Goal: Task Accomplishment & Management: Use online tool/utility

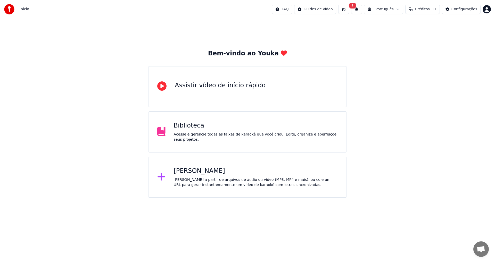
click at [192, 181] on div "[PERSON_NAME] a partir de arquivos de áudio ou vídeo (MP3, MP4 e mais), ou cole…" at bounding box center [256, 182] width 164 height 10
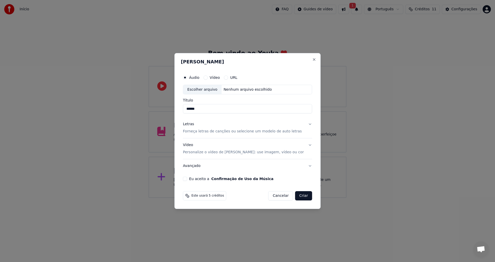
click at [209, 90] on div "Escolher arquivo" at bounding box center [202, 89] width 38 height 9
type input "**********"
click at [238, 132] on p "Forneça letras de canções ou selecione um modelo de auto letras" at bounding box center [242, 131] width 119 height 5
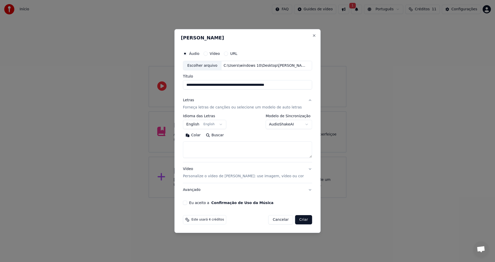
click at [197, 125] on button "English English" at bounding box center [204, 124] width 43 height 9
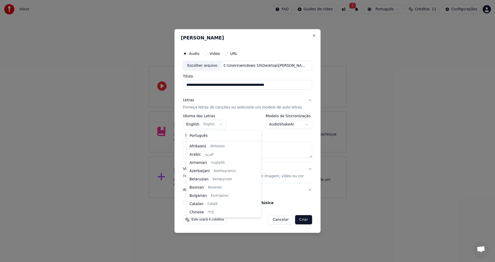
scroll to position [41, 0]
select select "**"
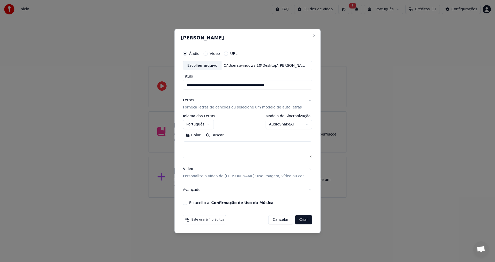
click at [298, 125] on body "**********" at bounding box center [247, 99] width 495 height 198
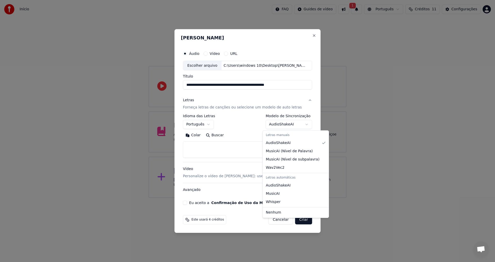
select select "**********"
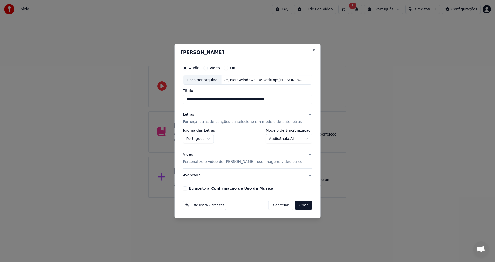
click at [227, 162] on p "Personalize o vídeo de [PERSON_NAME]: use imagem, vídeo ou cor" at bounding box center [243, 161] width 121 height 5
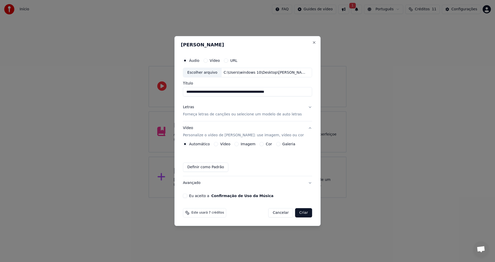
click at [279, 144] on button "Galeria" at bounding box center [278, 144] width 4 height 4
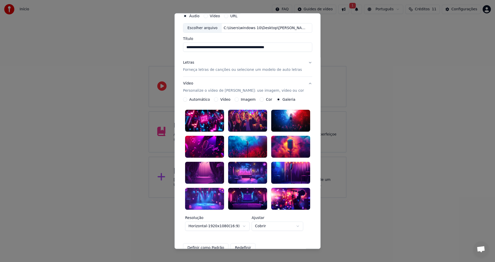
scroll to position [17, 0]
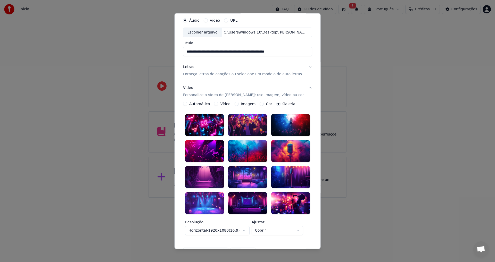
click at [244, 148] on div at bounding box center [247, 152] width 39 height 22
click at [260, 145] on div at bounding box center [261, 147] width 6 height 6
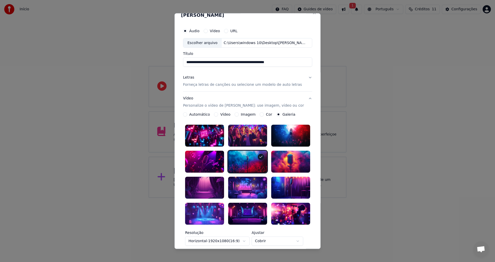
scroll to position [0, 0]
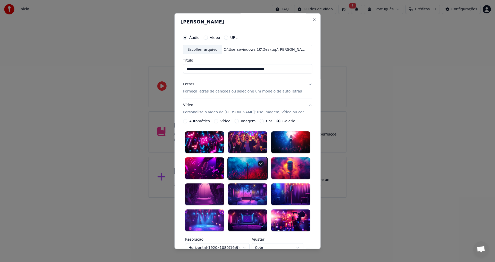
click at [189, 106] on div "Vídeo Personalize o vídeo de karaokê: use imagem, vídeo ou cor" at bounding box center [243, 109] width 121 height 12
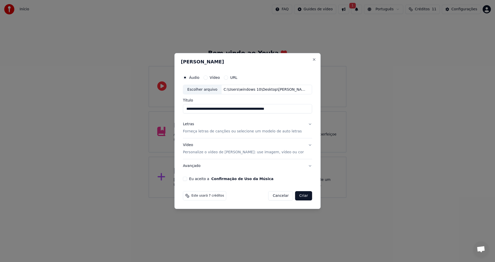
click at [193, 146] on div "Vídeo Personalize o vídeo de karaokê: use imagem, vídeo ou cor" at bounding box center [243, 149] width 121 height 12
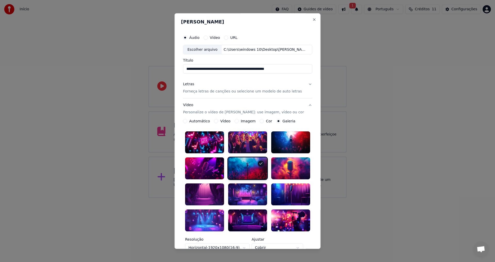
click at [215, 121] on button "Vídeo" at bounding box center [216, 121] width 4 height 4
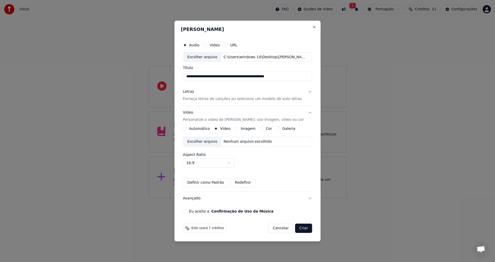
click at [208, 143] on div "Escolher arquivo" at bounding box center [202, 141] width 38 height 9
click at [238, 128] on button "Imagem" at bounding box center [237, 129] width 4 height 4
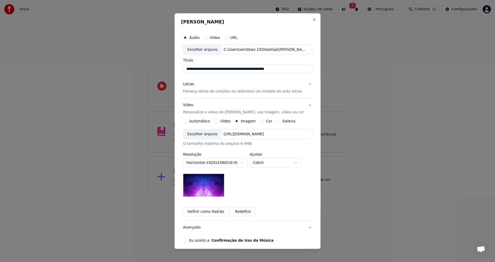
click at [208, 133] on div "Escolher arquivo" at bounding box center [202, 134] width 38 height 9
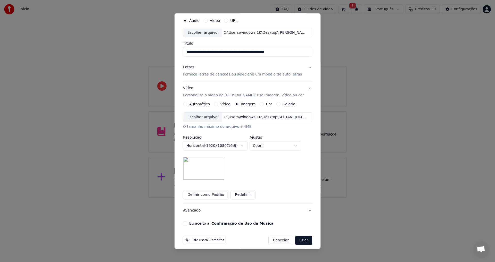
scroll to position [22, 0]
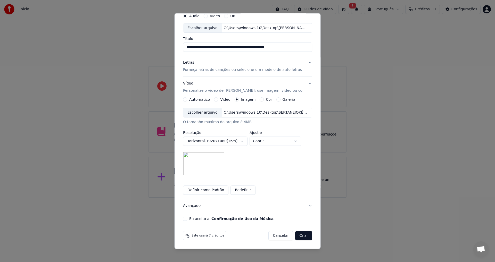
click at [205, 190] on button "Definir como Padrão" at bounding box center [205, 190] width 45 height 9
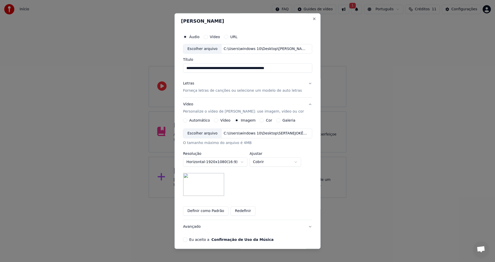
scroll to position [0, 0]
click at [270, 91] on p "Forneça letras de canções ou selecione um modelo de auto letras" at bounding box center [242, 91] width 119 height 5
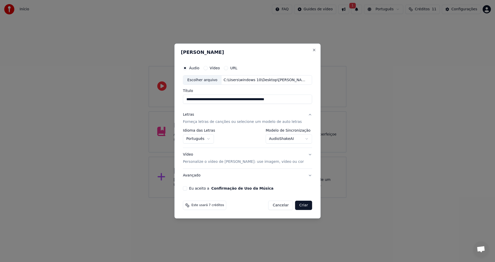
click at [302, 205] on button "Criar" at bounding box center [303, 205] width 17 height 9
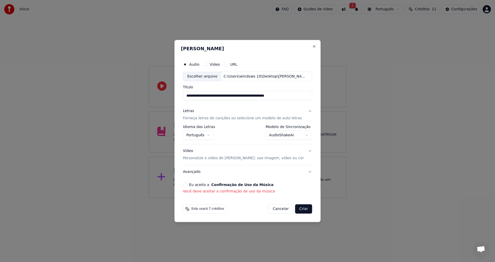
click at [187, 183] on button "Eu aceito a Confirmação de Uso da Música" at bounding box center [185, 185] width 4 height 4
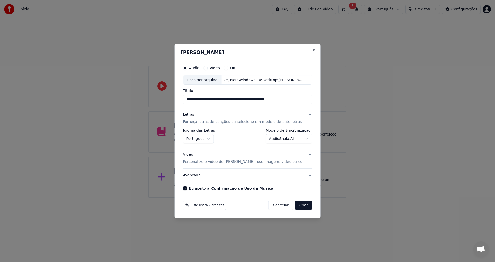
click at [300, 208] on button "Criar" at bounding box center [303, 205] width 17 height 9
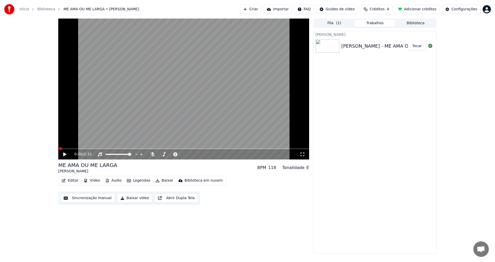
click at [64, 154] on icon at bounding box center [64, 155] width 3 height 4
click at [333, 23] on button "Fila ( 1 )" at bounding box center [334, 23] width 41 height 7
click at [376, 23] on button "Trabalhos" at bounding box center [375, 23] width 41 height 7
click at [415, 22] on button "Biblioteca" at bounding box center [415, 23] width 41 height 7
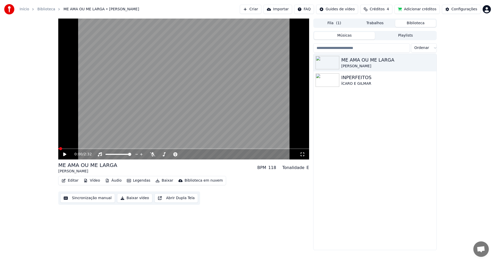
click at [341, 36] on button "Músicas" at bounding box center [344, 35] width 61 height 7
click at [338, 23] on span "( 1 )" at bounding box center [338, 23] width 5 height 5
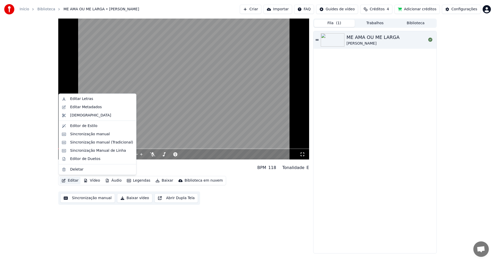
click at [67, 181] on button "Editar" at bounding box center [70, 180] width 21 height 7
click at [81, 98] on div "Editar Letras" at bounding box center [81, 98] width 23 height 5
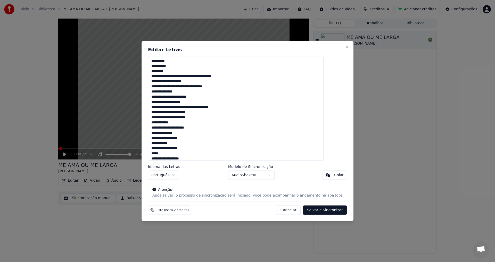
click at [319, 210] on button "Salvar e Sincronizar" at bounding box center [325, 210] width 44 height 9
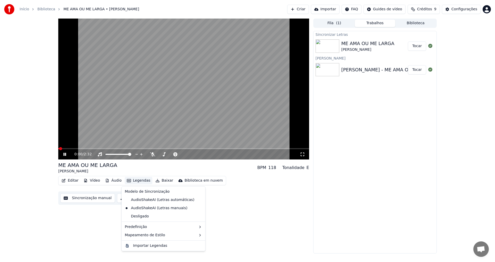
click at [135, 181] on button "Legendas" at bounding box center [139, 180] width 28 height 7
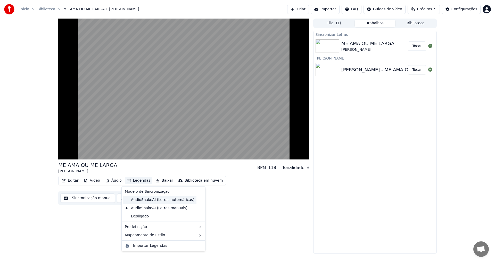
click at [130, 200] on div "AudioShakeAI (Letras automáticas)" at bounding box center [160, 200] width 74 height 8
click at [130, 180] on button "Legendas" at bounding box center [139, 180] width 28 height 7
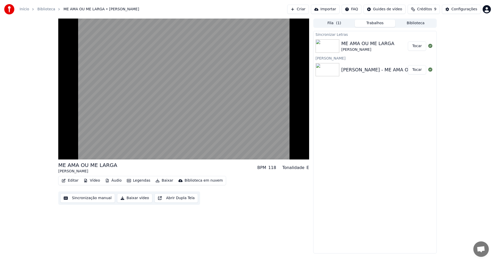
click at [248, 199] on div "Editar Vídeo Áudio Legendas Baixar Biblioteca em nuvem Sincronização manual Bai…" at bounding box center [183, 190] width 251 height 29
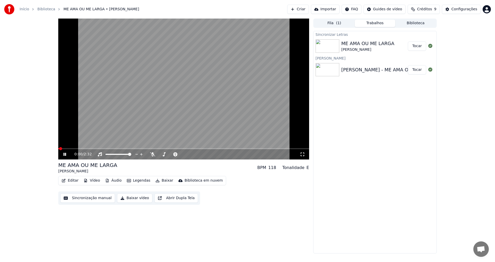
click at [63, 153] on icon at bounding box center [68, 154] width 12 height 4
click at [63, 154] on icon at bounding box center [68, 154] width 12 height 4
click at [141, 154] on icon at bounding box center [141, 154] width 5 height 5
click at [194, 154] on icon at bounding box center [194, 154] width 3 height 3
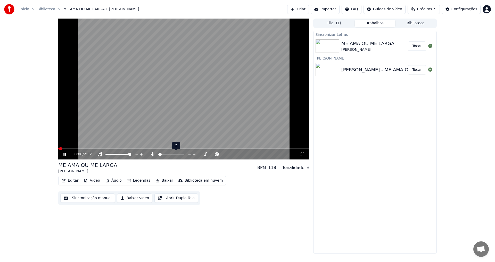
click at [194, 154] on icon at bounding box center [194, 154] width 3 height 3
click at [158, 154] on span at bounding box center [159, 154] width 3 height 3
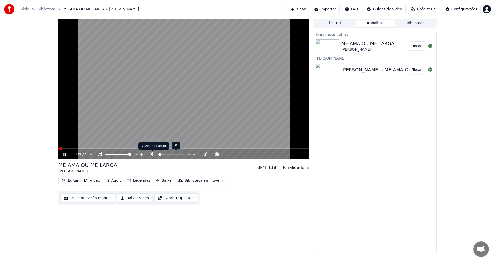
click at [152, 154] on icon at bounding box center [152, 154] width 5 height 4
click at [64, 153] on icon at bounding box center [64, 155] width 3 height 4
click at [64, 155] on icon at bounding box center [64, 154] width 3 height 3
click at [418, 45] on button "Tocar" at bounding box center [417, 46] width 18 height 9
click at [64, 154] on icon at bounding box center [64, 154] width 3 height 3
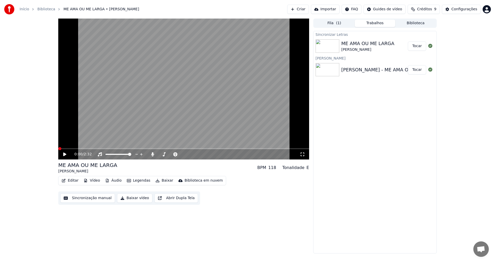
click at [418, 69] on button "Tocar" at bounding box center [417, 69] width 18 height 9
click at [136, 180] on button "Legendas" at bounding box center [139, 180] width 28 height 7
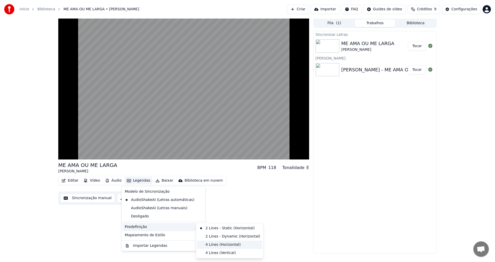
click at [206, 244] on div "4 Lines (Horizontal)" at bounding box center [229, 245] width 65 height 8
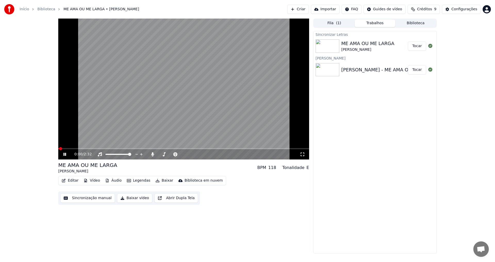
click at [64, 155] on icon at bounding box center [64, 154] width 3 height 3
click at [166, 198] on button "Abrir Dupla Tela" at bounding box center [177, 198] width 44 height 9
click at [64, 153] on icon at bounding box center [64, 154] width 3 height 3
click at [63, 154] on icon at bounding box center [64, 155] width 3 height 4
click at [64, 154] on icon at bounding box center [64, 154] width 3 height 3
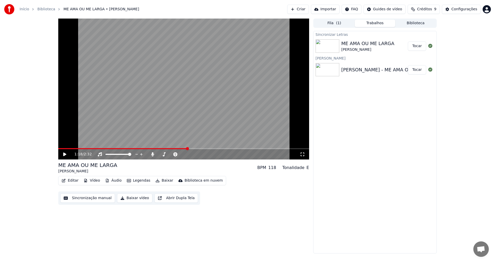
click at [65, 153] on icon at bounding box center [68, 154] width 12 height 4
click at [63, 155] on icon at bounding box center [68, 154] width 12 height 4
click at [64, 154] on icon at bounding box center [64, 154] width 3 height 3
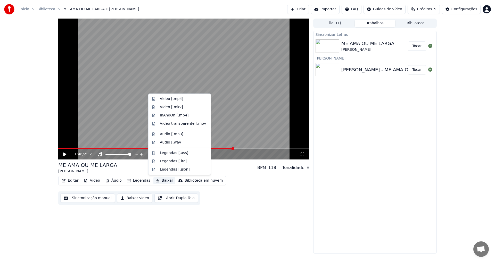
click at [161, 181] on button "Baixar" at bounding box center [165, 180] width 22 height 7
click at [168, 98] on div "Vídeo [.mp4]" at bounding box center [171, 98] width 23 height 5
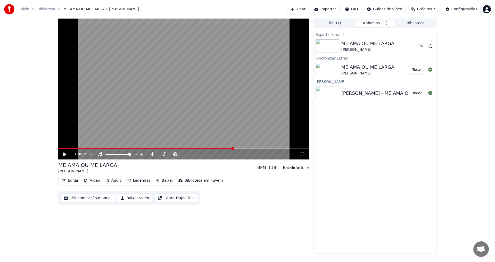
click at [136, 180] on button "Legendas" at bounding box center [139, 180] width 28 height 7
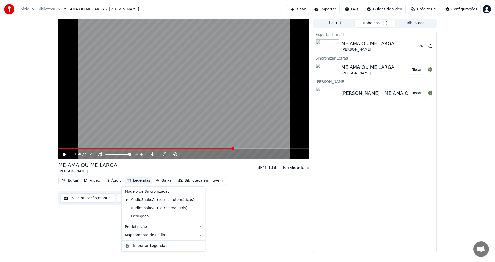
click at [91, 210] on div "1:46 / 2:32 ME AMA OU ME LARGA [PERSON_NAME] BPM 118 Tonalidade E Editar Vídeo …" at bounding box center [183, 136] width 251 height 235
click at [110, 180] on button "Áudio" at bounding box center [113, 180] width 21 height 7
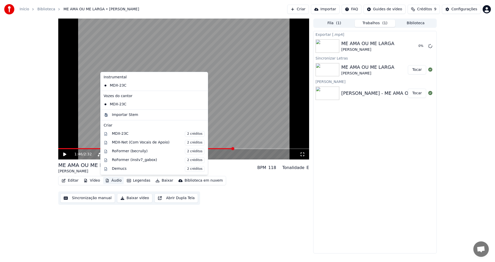
click at [110, 180] on button "Áudio" at bounding box center [113, 180] width 21 height 7
click at [106, 231] on div "1:46 / 2:32 ME AMA OU ME LARGA [PERSON_NAME] BPM 118 Tonalidade E Editar Vídeo …" at bounding box center [183, 136] width 251 height 235
click at [105, 230] on div "1:46 / 2:32 ME AMA OU ME LARGA [PERSON_NAME] BPM 118 Tonalidade E Editar Vídeo …" at bounding box center [183, 136] width 251 height 235
click at [105, 229] on div "1:46 / 2:32 ME AMA OU ME LARGA [PERSON_NAME] BPM 118 Tonalidade E Editar Vídeo …" at bounding box center [183, 136] width 251 height 235
click at [271, 214] on div "1:46 / 2:32 ME AMA OU ME LARGA [PERSON_NAME] BPM 118 Tonalidade E Editar Vídeo …" at bounding box center [183, 136] width 251 height 235
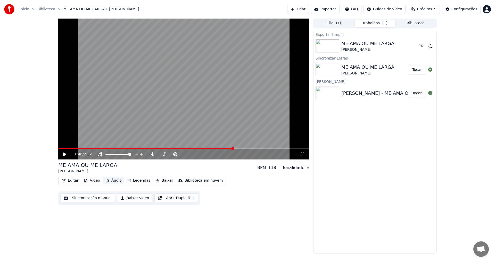
click at [112, 181] on button "Áudio" at bounding box center [113, 180] width 21 height 7
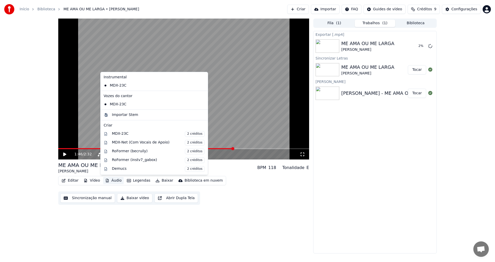
click at [114, 179] on button "Áudio" at bounding box center [113, 180] width 21 height 7
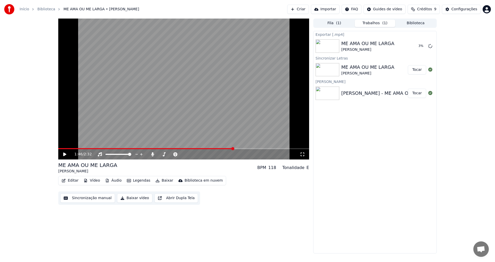
click at [239, 227] on div "1:46 / 2:32 ME AMA OU ME LARGA [PERSON_NAME] BPM 118 Tonalidade E Editar Vídeo …" at bounding box center [183, 136] width 251 height 235
click at [200, 145] on video at bounding box center [183, 89] width 251 height 141
click at [200, 172] on div "ME AMA OU ME LARGA [PERSON_NAME] BPM 118 Tonalidade E" at bounding box center [183, 168] width 251 height 12
click at [65, 154] on icon at bounding box center [68, 154] width 12 height 4
click at [64, 154] on icon at bounding box center [64, 154] width 3 height 3
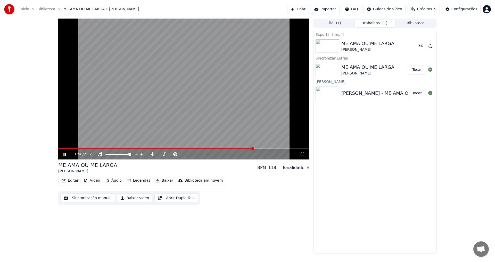
click at [64, 154] on html "Início Biblioteca ME AMA OU ME LARGA • [PERSON_NAME] Importar FAQ Guides de víd…" at bounding box center [247, 131] width 495 height 262
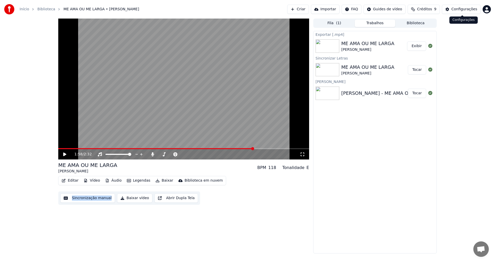
click at [461, 10] on div "Configurações" at bounding box center [465, 9] width 26 height 5
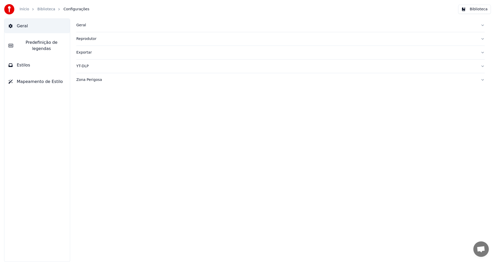
click at [473, 9] on button "Biblioteca" at bounding box center [474, 9] width 33 height 9
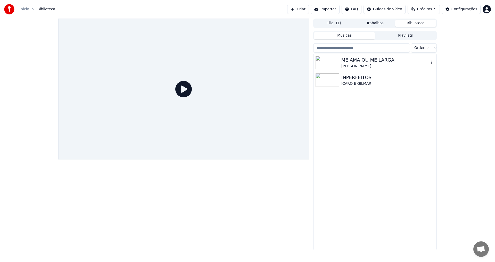
click at [432, 63] on icon "button" at bounding box center [432, 63] width 1 height 4
click at [377, 135] on div "ME AMA OU ME LARGA [PERSON_NAME] INPERFEITOS ÍCARO E [PERSON_NAME]" at bounding box center [375, 152] width 123 height 196
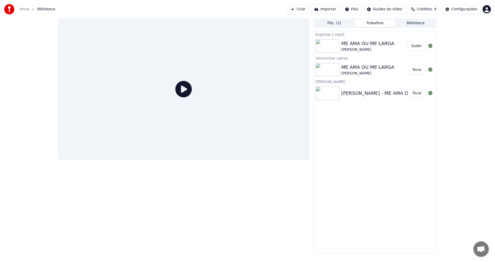
click at [377, 22] on button "Trabalhos" at bounding box center [375, 23] width 41 height 7
click at [419, 46] on button "Exibir" at bounding box center [416, 46] width 19 height 9
